Goal: Navigation & Orientation: Find specific page/section

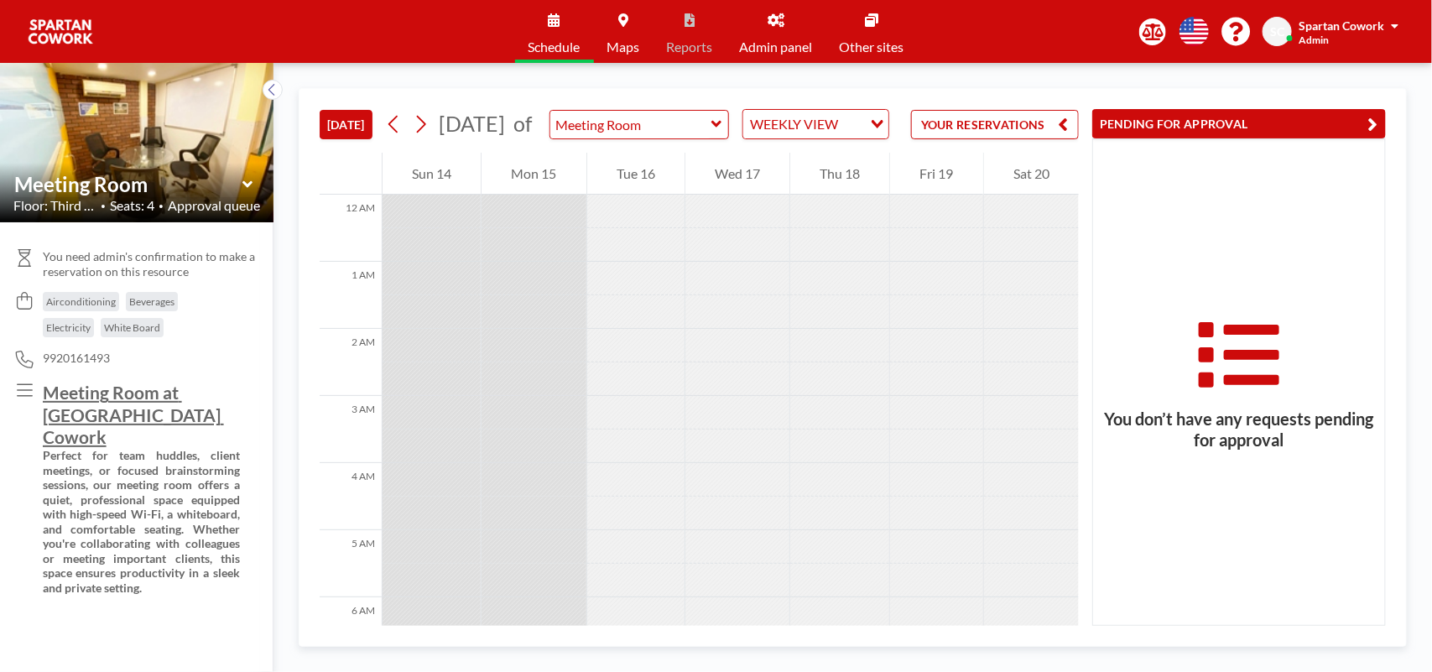
scroll to position [738, 0]
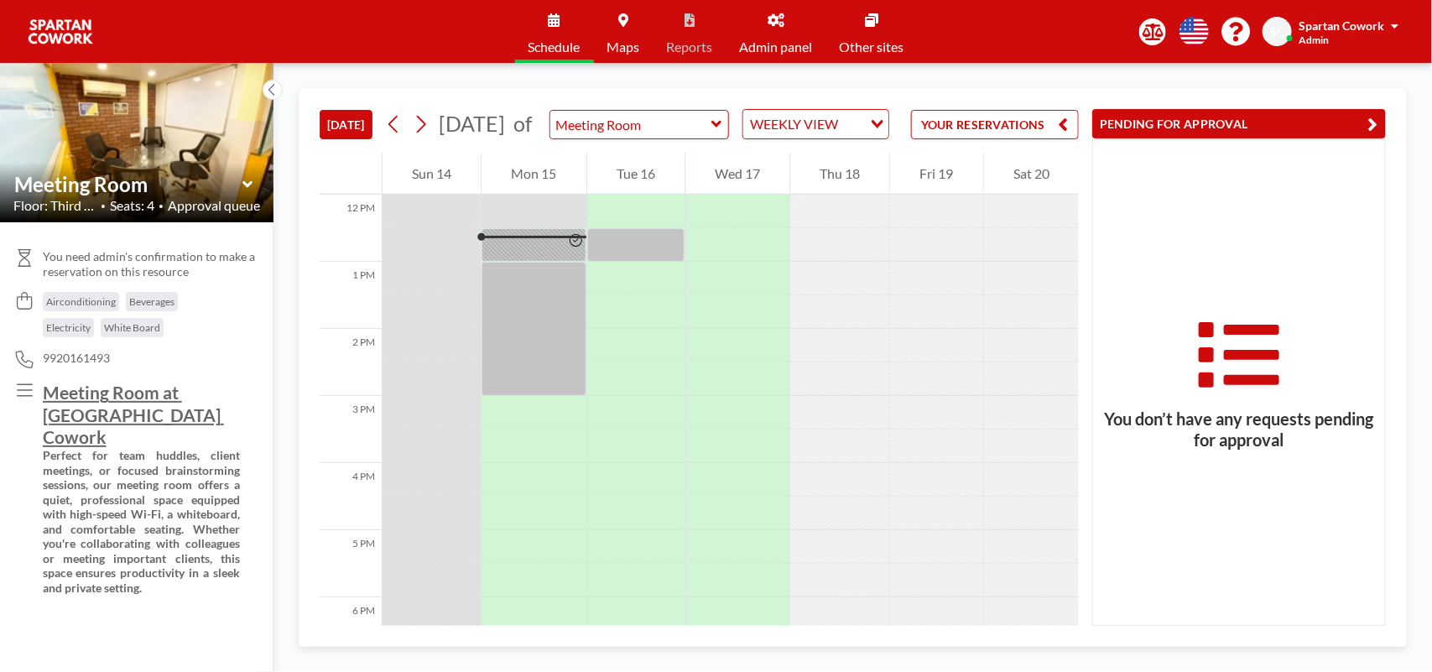
click at [977, 134] on button "YOUR RESERVATIONS" at bounding box center [995, 124] width 168 height 29
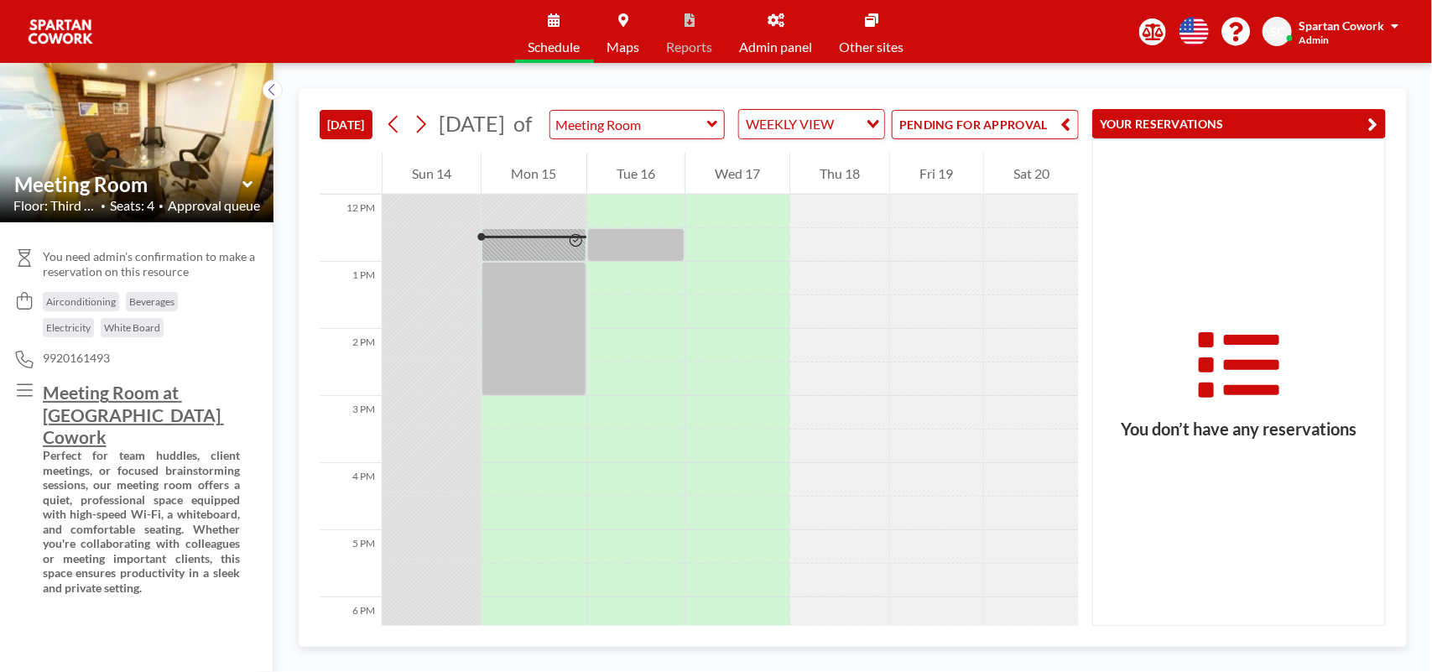
click at [977, 134] on button "PENDING FOR APPROVAL" at bounding box center [985, 124] width 187 height 29
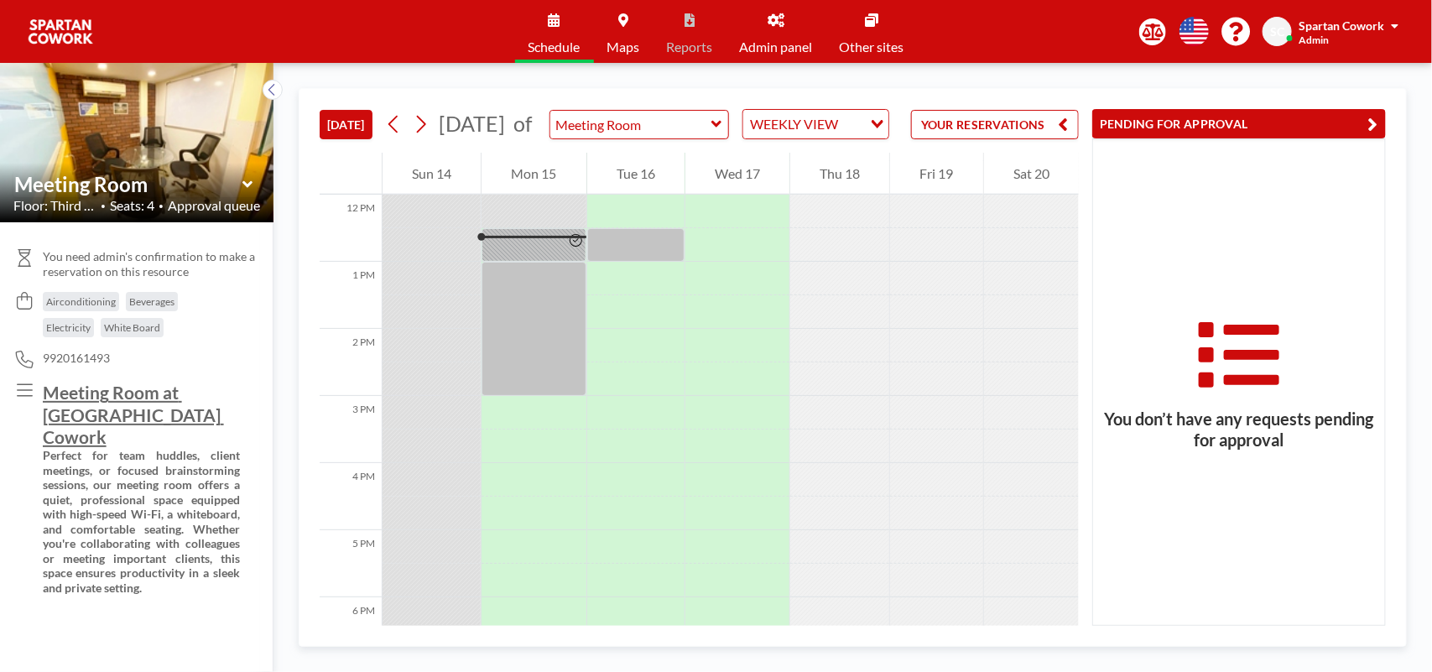
click at [773, 50] on span "Admin panel" at bounding box center [776, 46] width 73 height 13
